Goal: Obtain resource: Download file/media

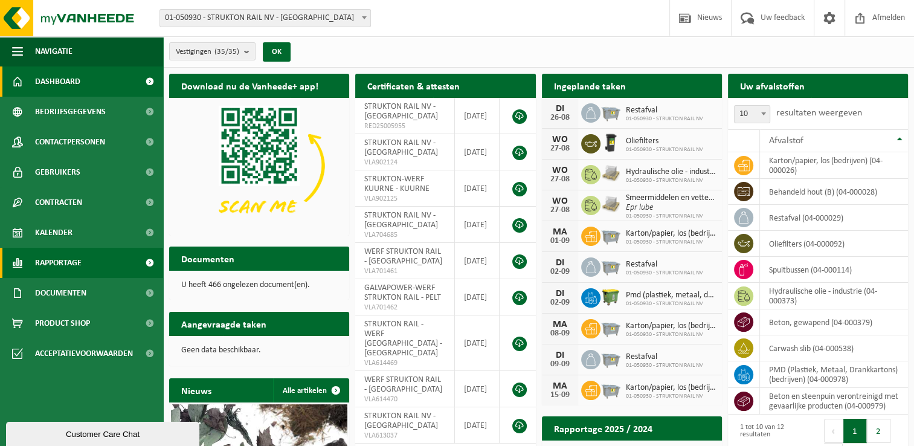
click at [83, 269] on link "Rapportage" at bounding box center [81, 263] width 163 height 30
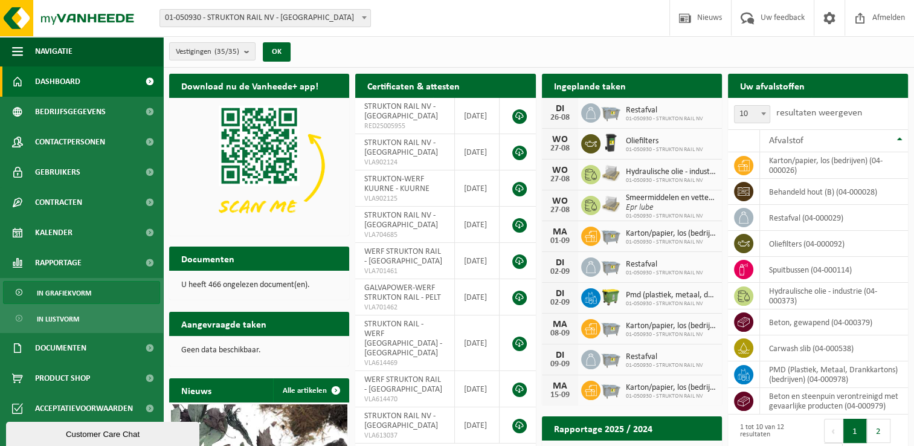
click at [74, 289] on span "In grafiekvorm" at bounding box center [64, 293] width 54 height 23
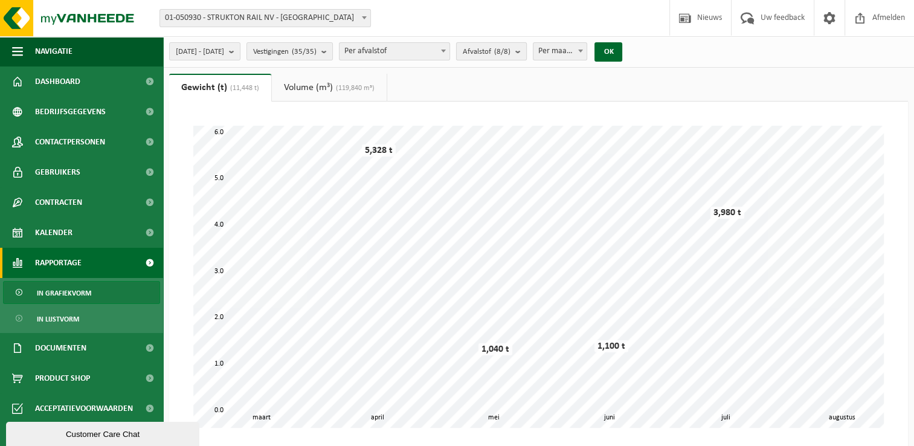
click at [527, 54] on button "Afvalstof (8/8)" at bounding box center [491, 51] width 71 height 18
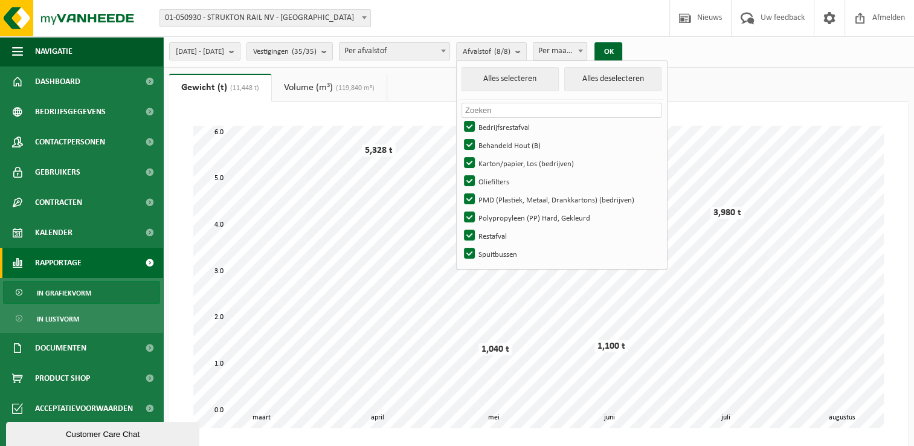
click at [240, 52] on b "submit" at bounding box center [234, 51] width 11 height 17
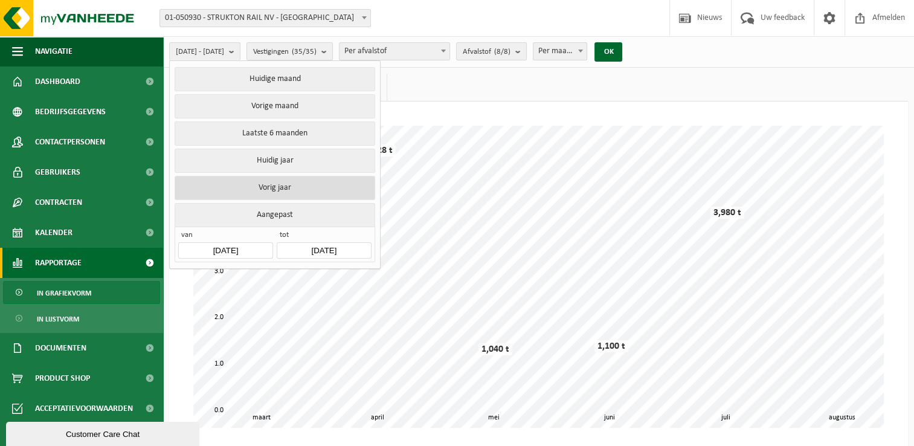
click at [289, 189] on button "Vorig jaar" at bounding box center [275, 188] width 200 height 24
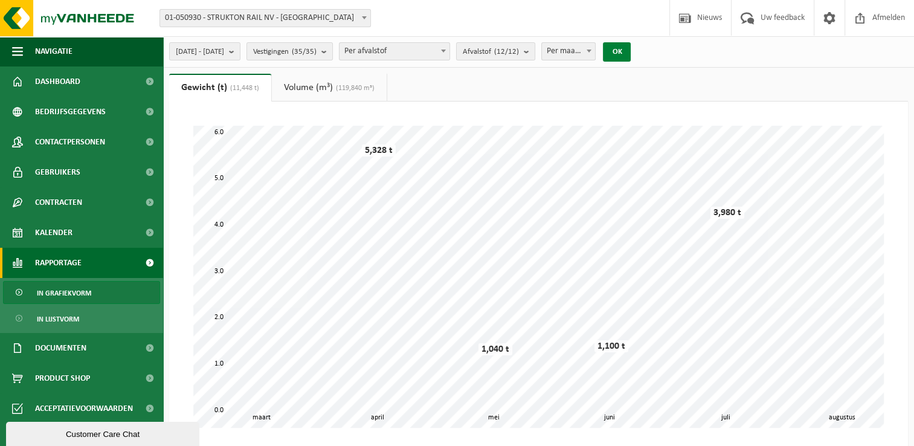
click at [631, 47] on button "OK" at bounding box center [617, 51] width 28 height 19
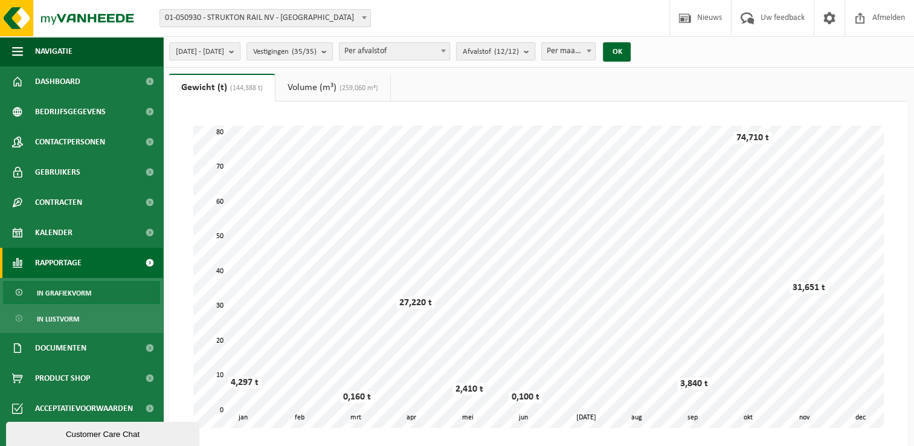
click at [519, 50] on count "(12/12)" at bounding box center [506, 52] width 25 height 8
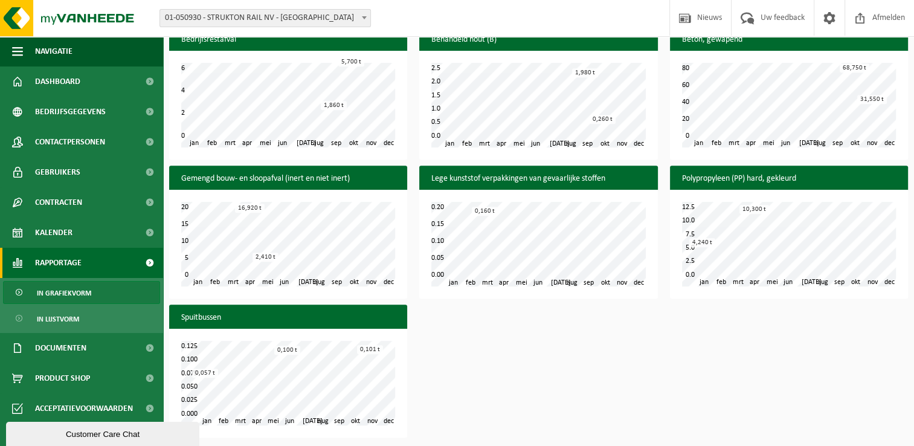
scroll to position [544, 0]
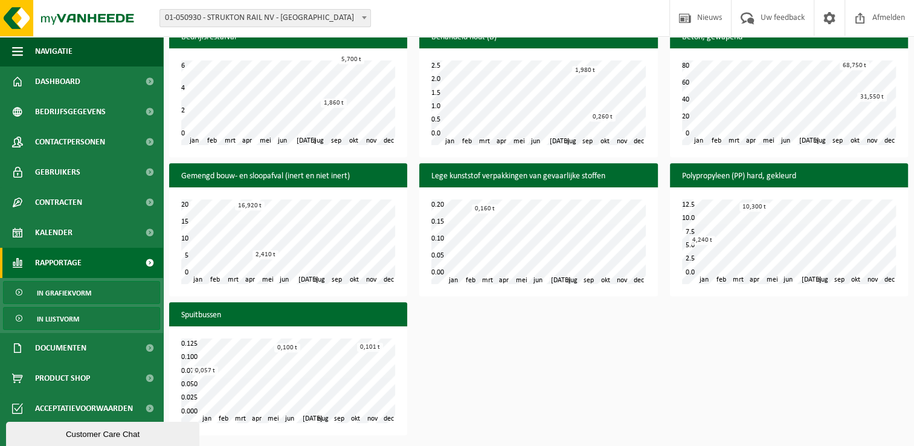
click at [56, 314] on span "In lijstvorm" at bounding box center [58, 319] width 42 height 23
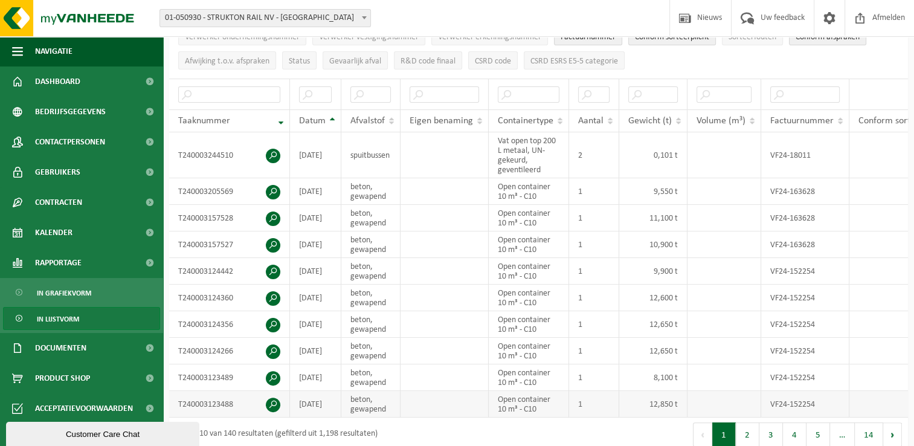
click at [273, 400] on span at bounding box center [273, 405] width 15 height 15
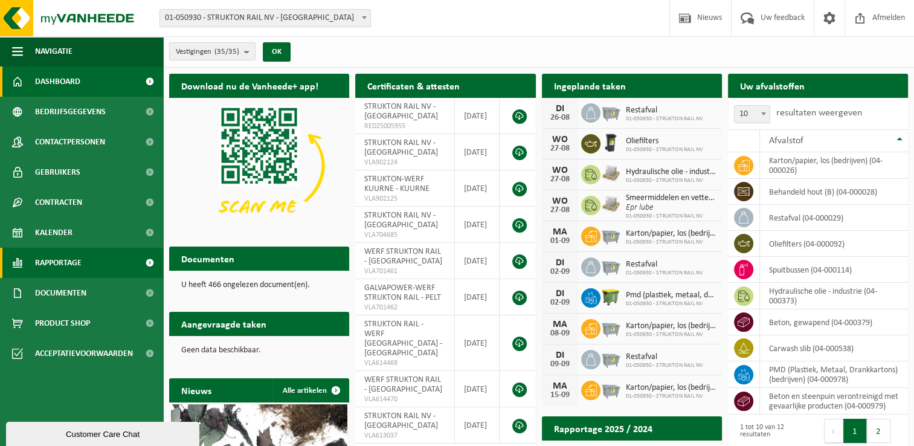
click at [89, 259] on link "Rapportage" at bounding box center [81, 263] width 163 height 30
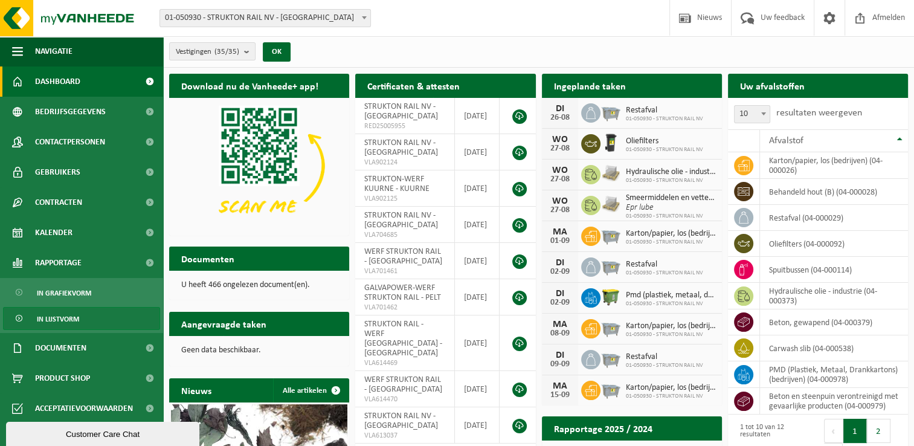
click at [80, 317] on link "In lijstvorm" at bounding box center [81, 318] width 157 height 23
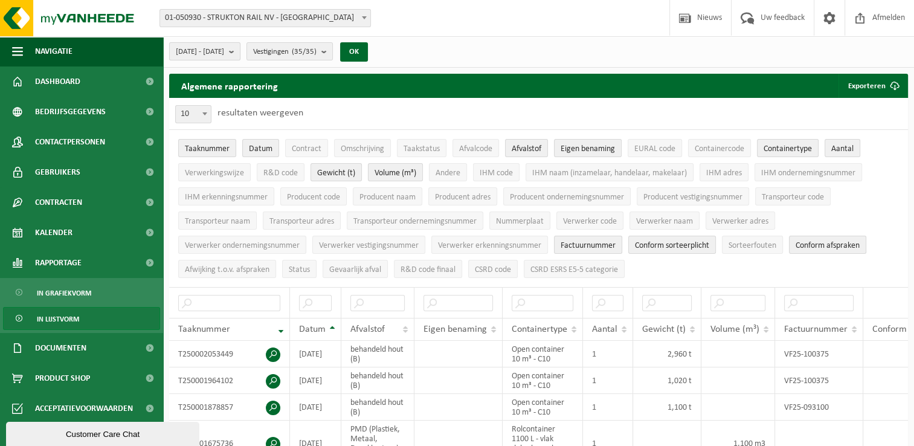
click at [224, 58] on span "[DATE] - [DATE]" at bounding box center [200, 52] width 48 height 18
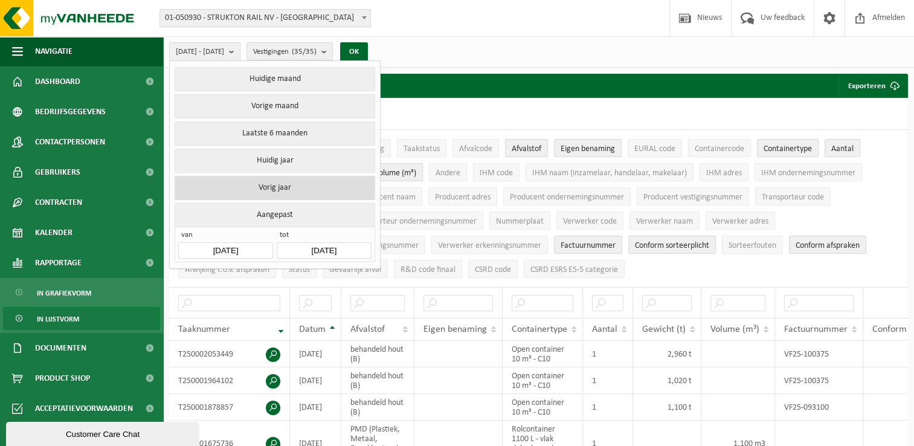
click at [268, 183] on button "Vorig jaar" at bounding box center [275, 188] width 200 height 24
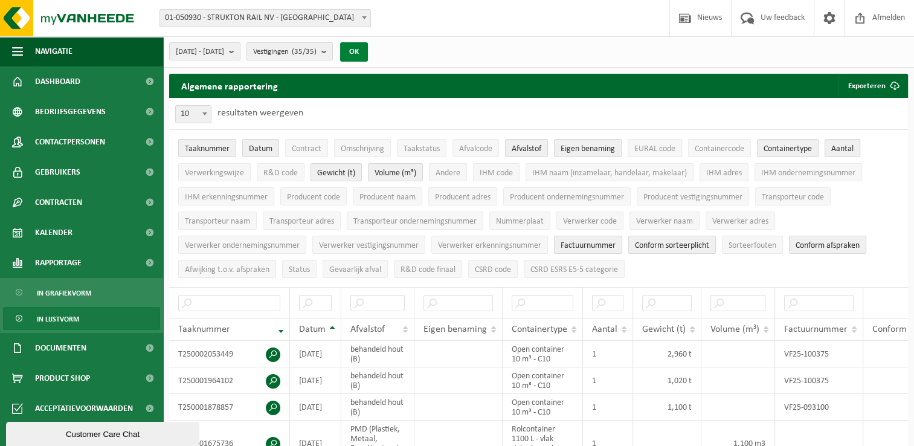
click at [368, 52] on button "OK" at bounding box center [354, 51] width 28 height 19
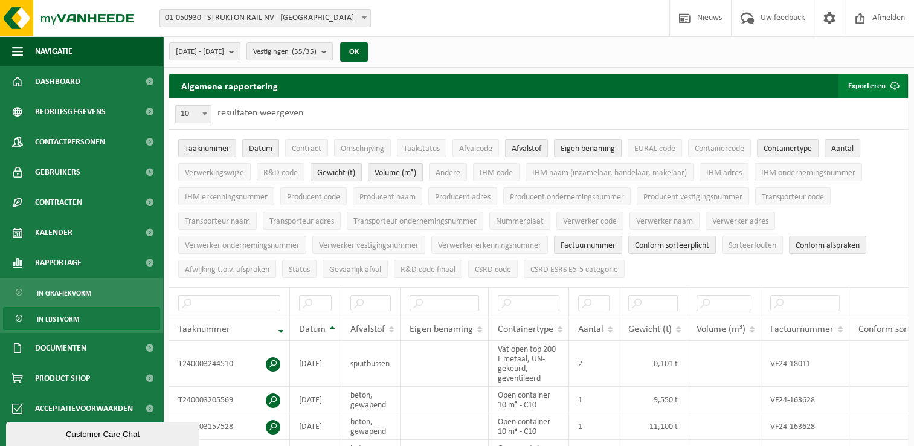
click at [880, 84] on button "Exporteren" at bounding box center [873, 86] width 68 height 24
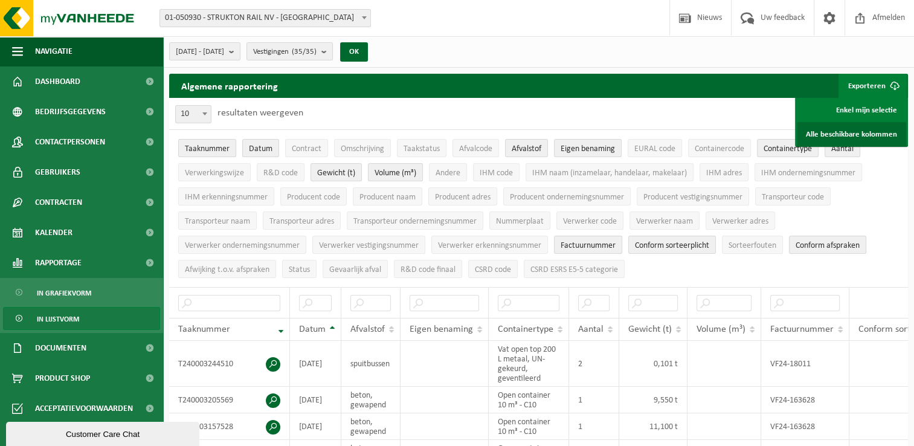
click at [859, 129] on link "Alle beschikbare kolommen" at bounding box center [851, 134] width 109 height 24
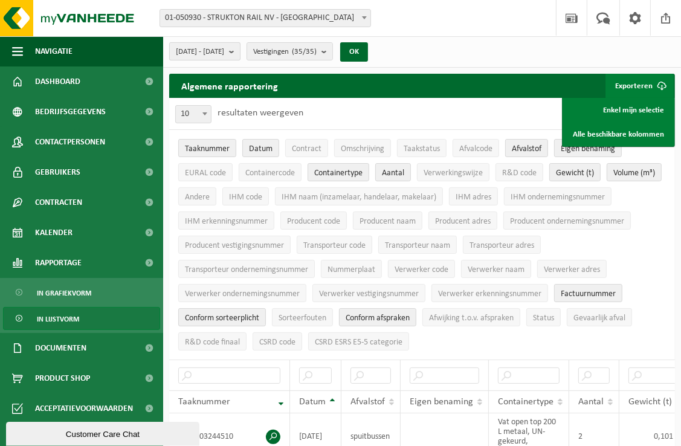
click at [240, 50] on b "submit" at bounding box center [234, 51] width 11 height 17
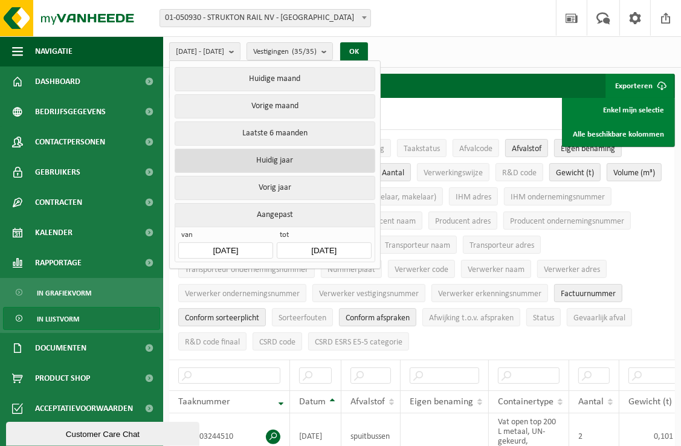
click at [278, 155] on button "Huidig jaar" at bounding box center [275, 161] width 200 height 24
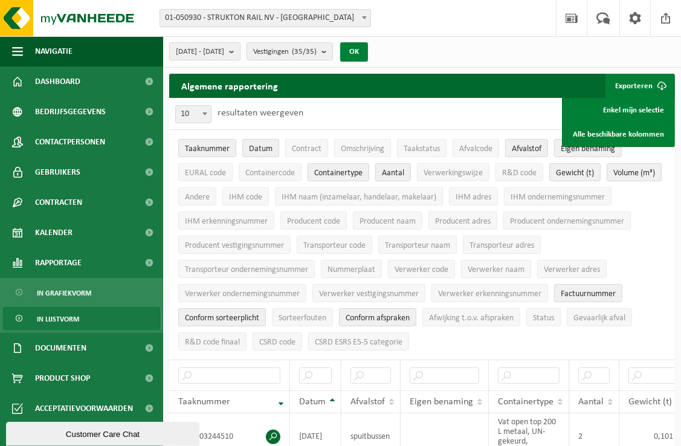
click at [368, 50] on button "OK" at bounding box center [354, 51] width 28 height 19
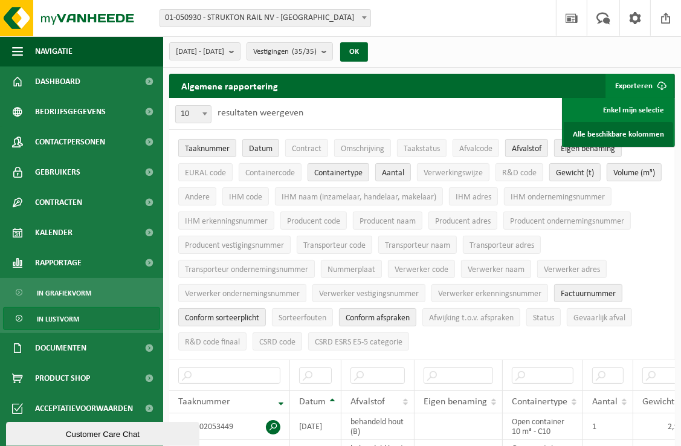
click at [642, 134] on link "Alle beschikbare kolommen" at bounding box center [618, 134] width 109 height 24
